Goal: Navigation & Orientation: Find specific page/section

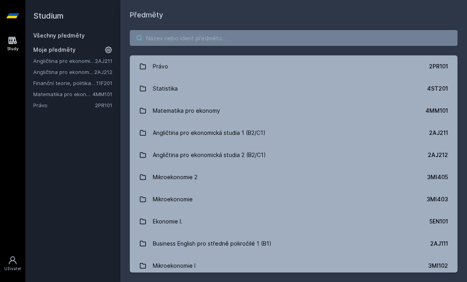
click at [263, 37] on input "search" at bounding box center [294, 38] width 328 height 16
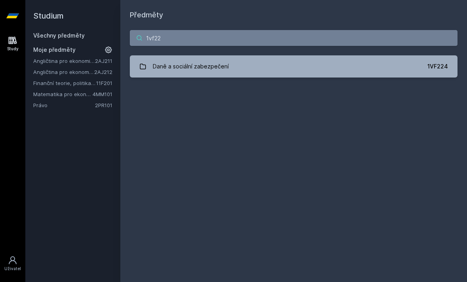
type input "1vf22"
click at [274, 63] on link "Daně a sociální zabezpečení 1VF224" at bounding box center [294, 66] width 328 height 22
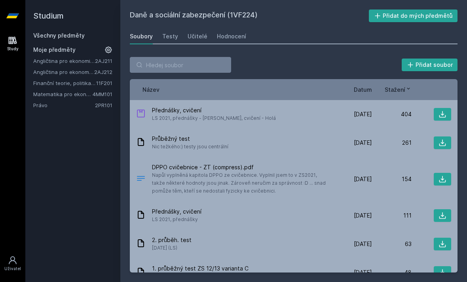
click at [168, 38] on div "Testy" at bounding box center [170, 36] width 16 height 8
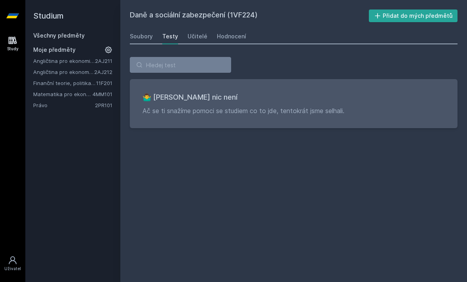
click at [142, 38] on div "Soubory" at bounding box center [141, 36] width 23 height 8
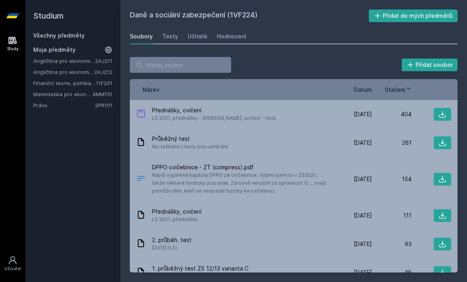
click at [170, 38] on div "Testy" at bounding box center [170, 36] width 16 height 8
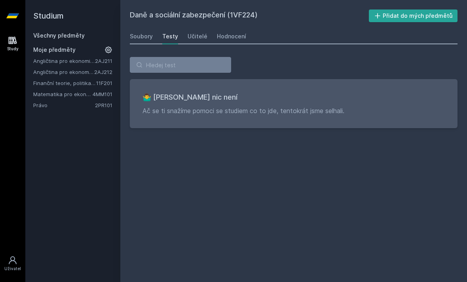
click at [193, 34] on div "Učitelé" at bounding box center [198, 36] width 20 height 8
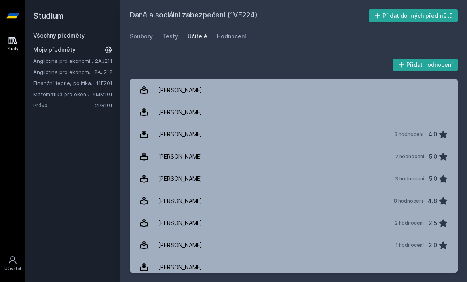
scroll to position [-9, 0]
click at [227, 32] on div "Hodnocení" at bounding box center [231, 36] width 29 height 8
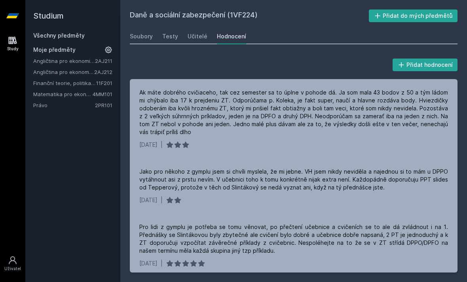
click at [151, 28] on link "Soubory" at bounding box center [141, 36] width 23 height 16
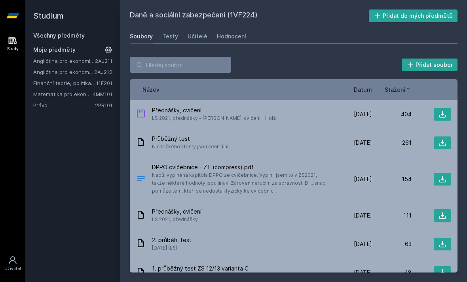
click at [306, 171] on span "Napůl vyplněná kapitola DPPO ze cvičebnice. Vyplnil jsem to v ZS2021, takže něk…" at bounding box center [240, 183] width 177 height 24
click at [441, 175] on icon at bounding box center [442, 179] width 8 height 8
